Goal: Information Seeking & Learning: Find specific fact

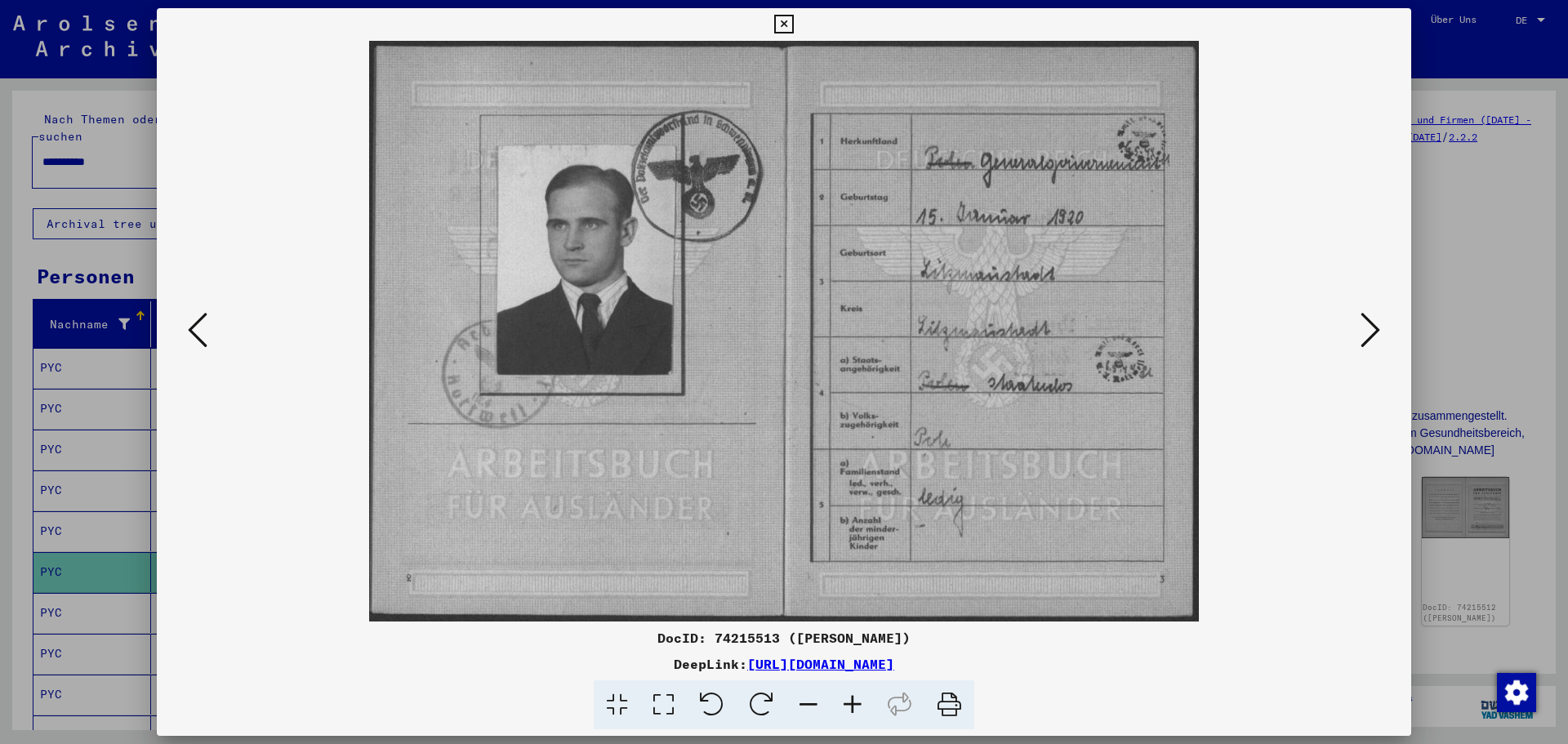
scroll to position [245, 0]
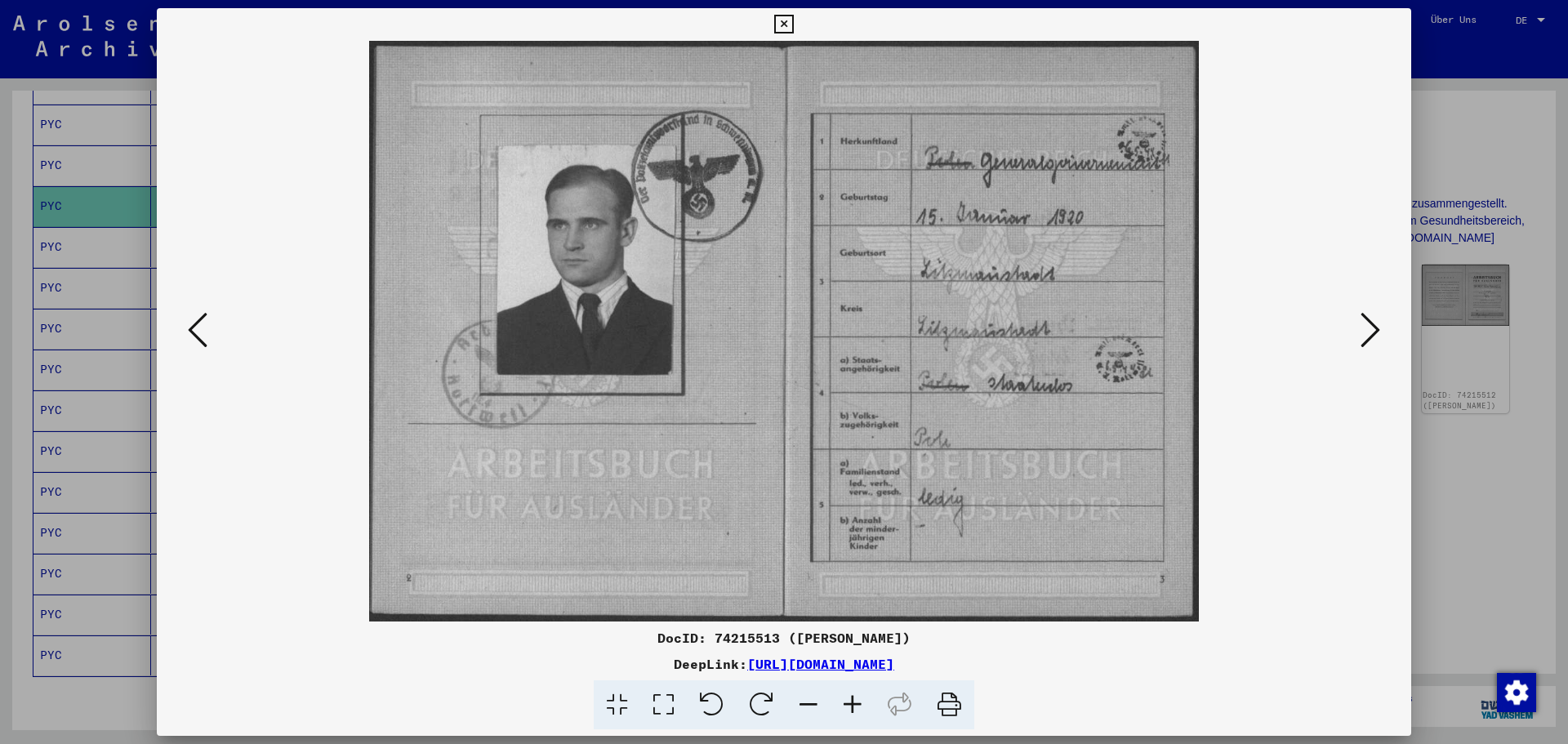
drag, startPoint x: 1078, startPoint y: 666, endPoint x: 579, endPoint y: 671, distance: 499.0
click at [579, 671] on div "DeepLink: [URL][DOMAIN_NAME]" at bounding box center [784, 663] width 1254 height 20
copy link "[URL][DOMAIN_NAME]"
click at [1372, 335] on icon at bounding box center [1371, 330] width 20 height 39
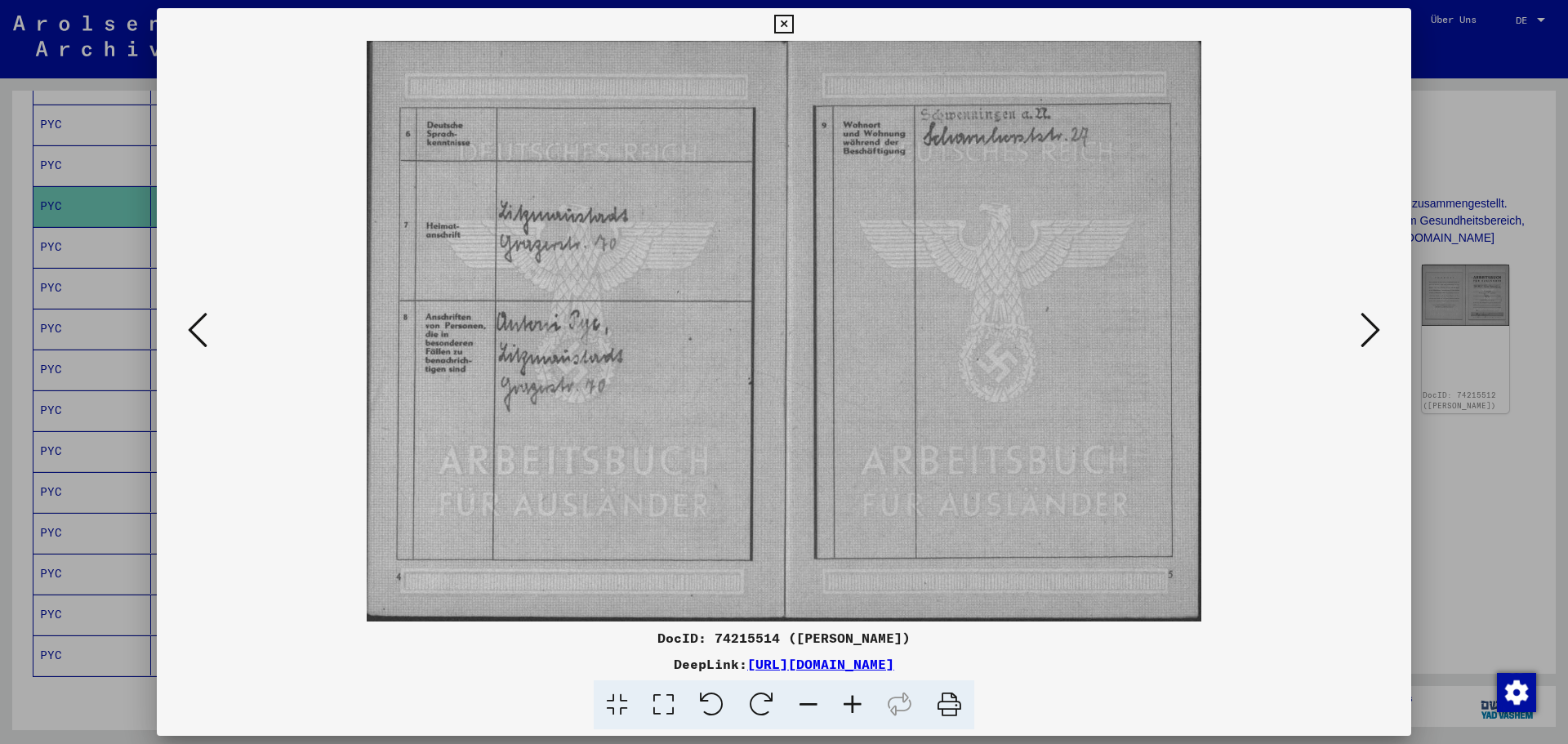
drag, startPoint x: 1085, startPoint y: 665, endPoint x: 575, endPoint y: 670, distance: 510.0
click at [575, 670] on div "DeepLink: [URL][DOMAIN_NAME]" at bounding box center [784, 663] width 1254 height 20
copy link "[URL][DOMAIN_NAME]"
click at [1412, 206] on div at bounding box center [784, 372] width 1568 height 744
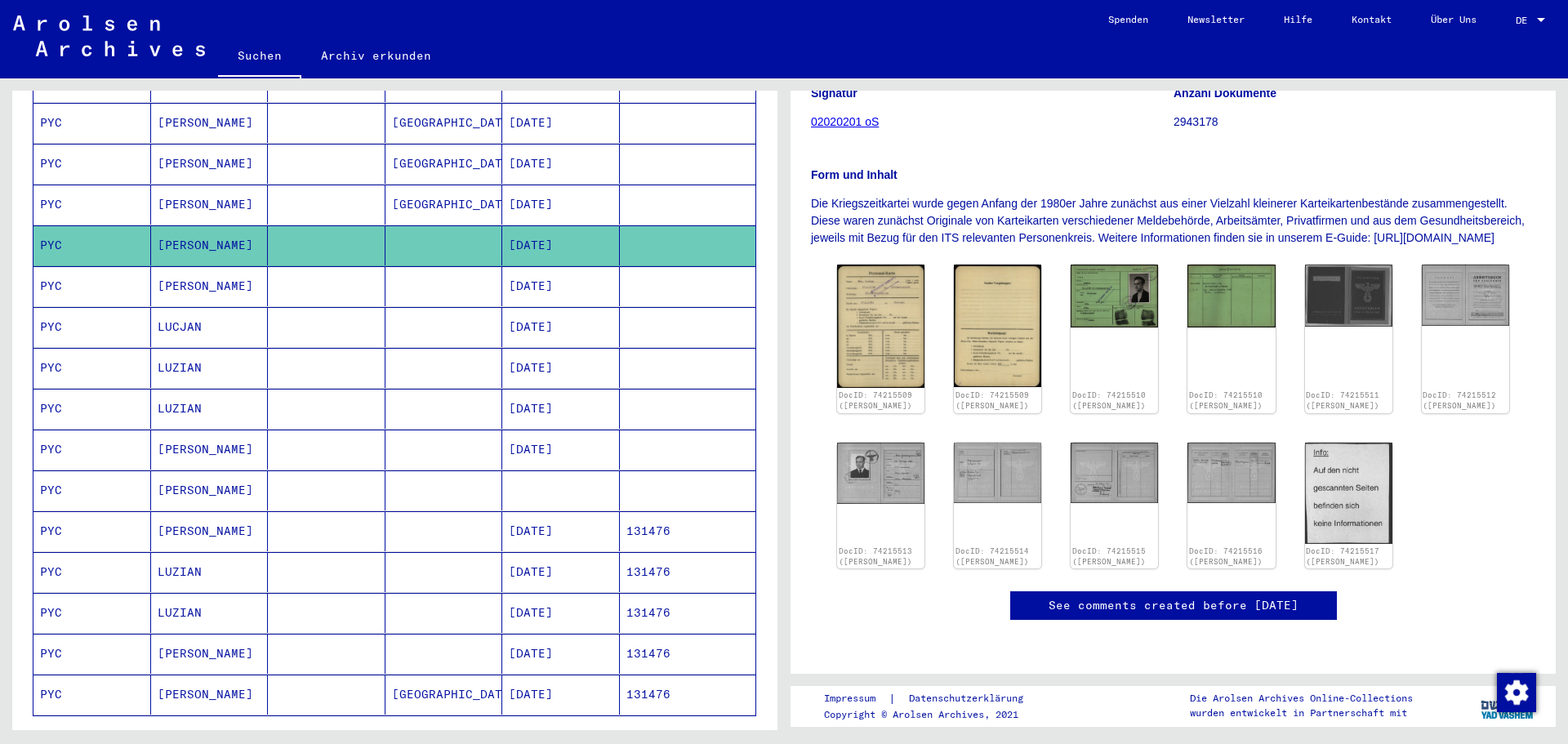
scroll to position [284, 0]
